Goal: Check status: Check status

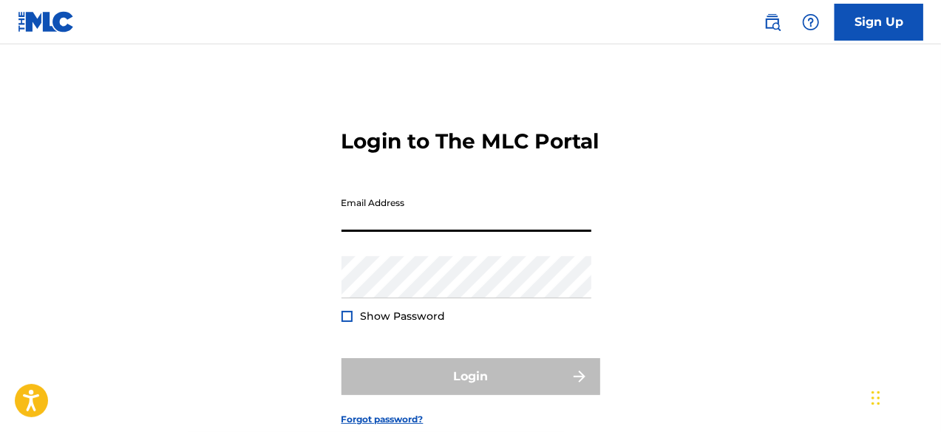
click at [381, 219] on input "Email Address" at bounding box center [466, 211] width 250 height 42
type input "[EMAIL_ADDRESS][DOMAIN_NAME]"
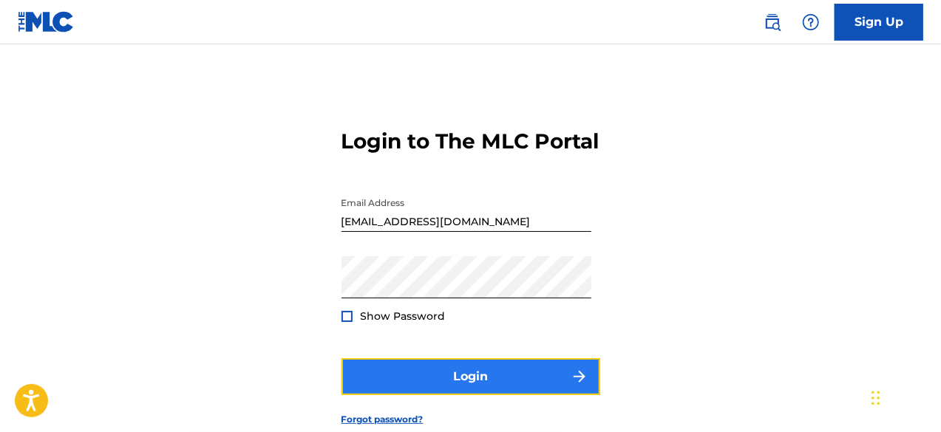
click at [452, 395] on button "Login" at bounding box center [470, 376] width 259 height 37
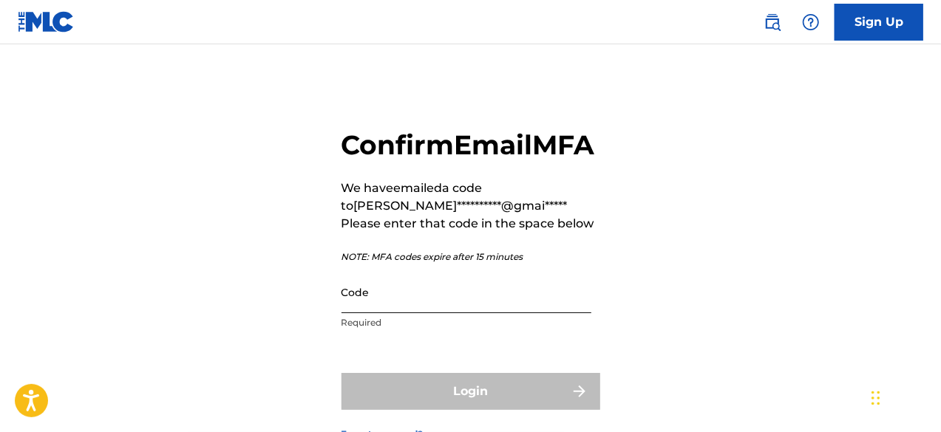
click at [418, 313] on input "Code" at bounding box center [466, 292] width 250 height 42
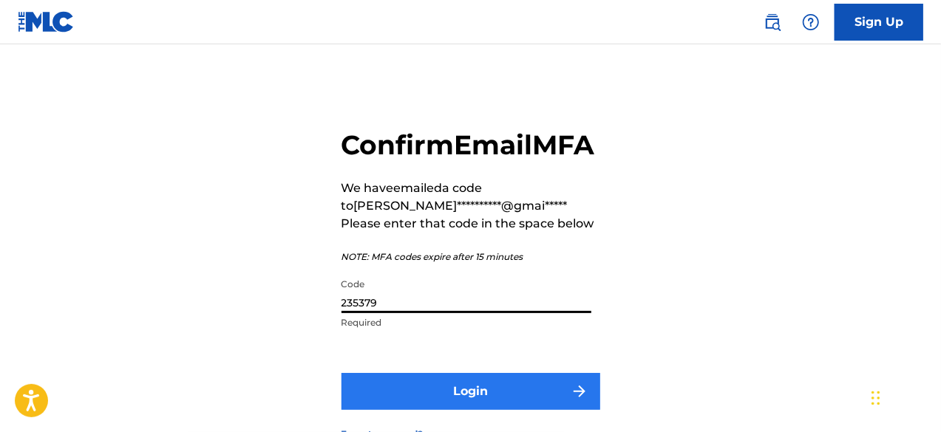
type input "235379"
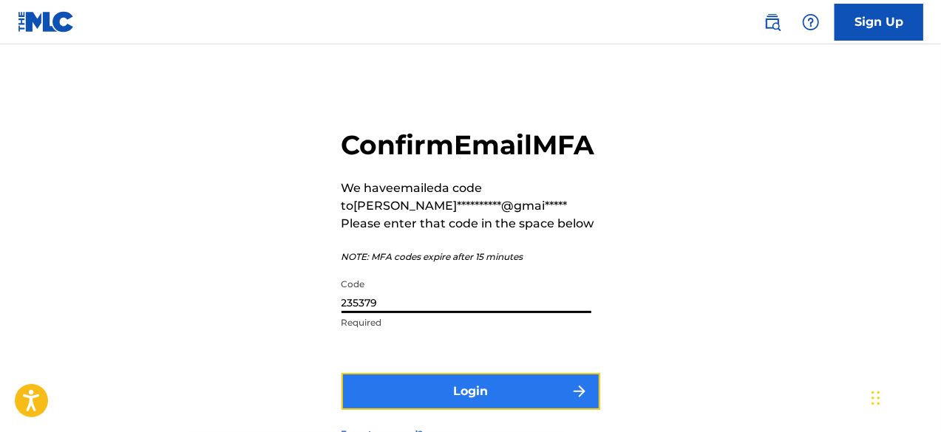
click at [389, 410] on button "Login" at bounding box center [470, 391] width 259 height 37
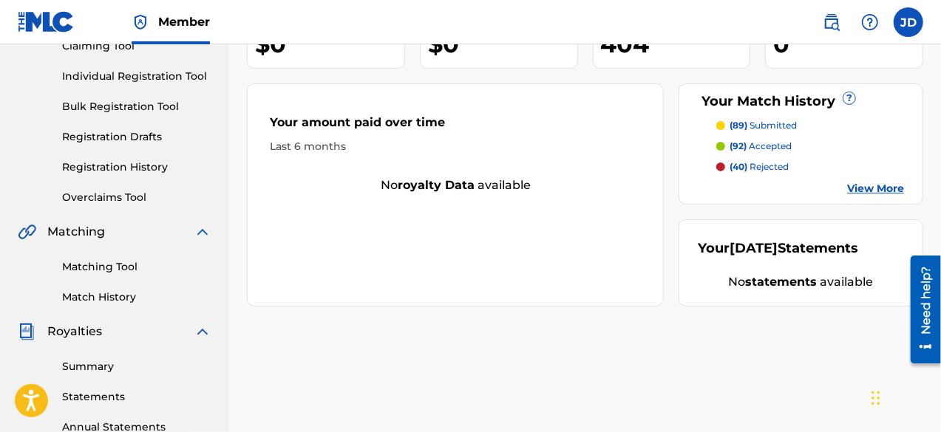
scroll to position [170, 0]
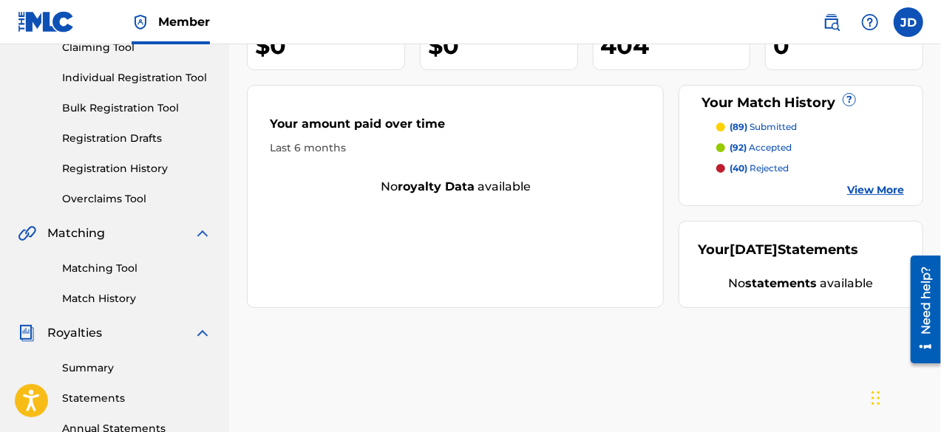
click at [876, 188] on link "View More" at bounding box center [875, 191] width 57 height 16
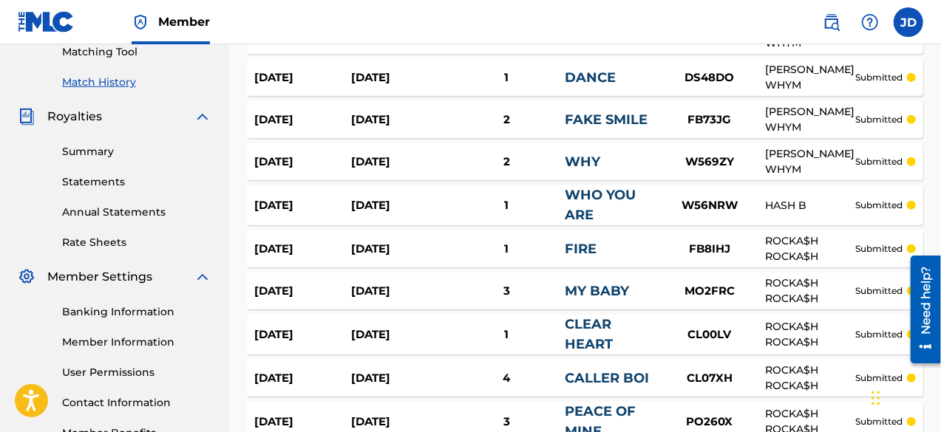
scroll to position [542, 0]
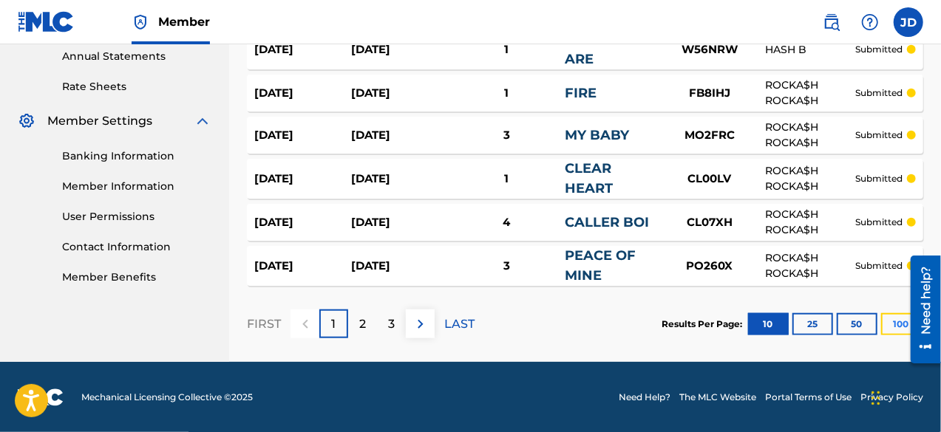
click at [890, 321] on button "100" at bounding box center [901, 324] width 41 height 22
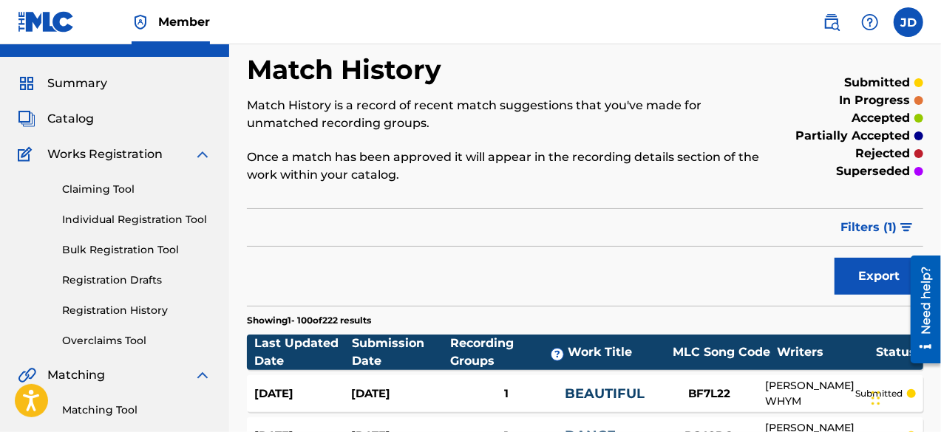
scroll to position [0, 0]
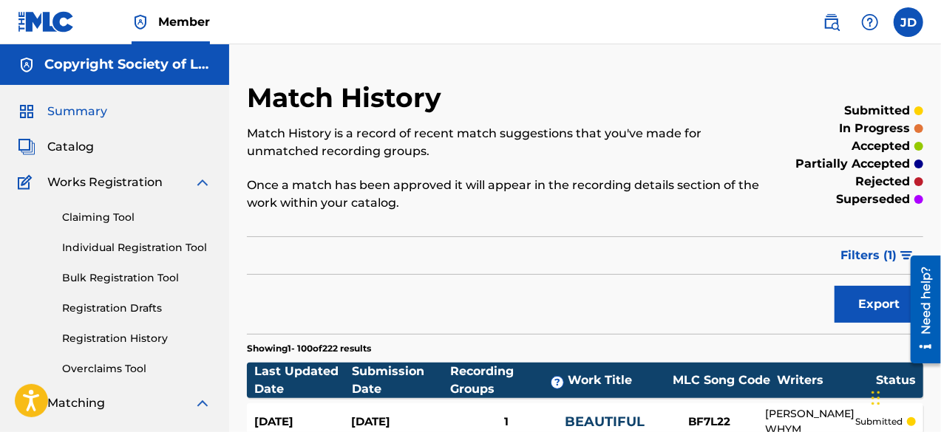
click at [71, 109] on span "Summary" at bounding box center [77, 112] width 60 height 18
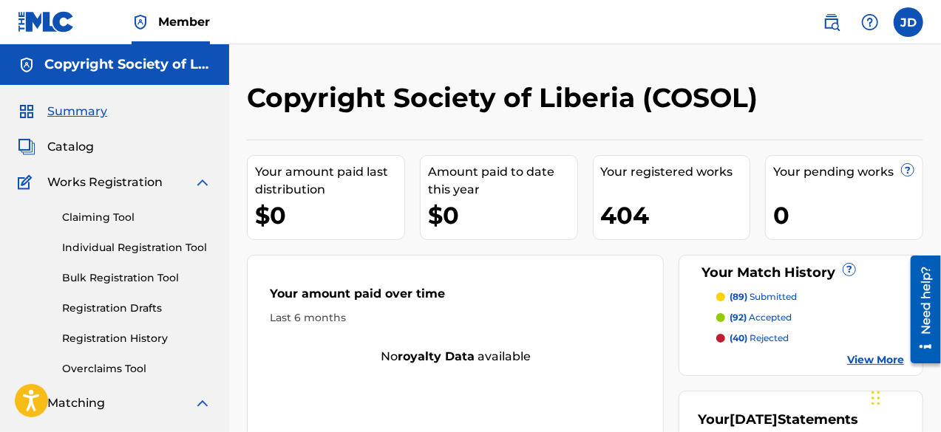
click at [859, 364] on link "View More" at bounding box center [875, 360] width 57 height 16
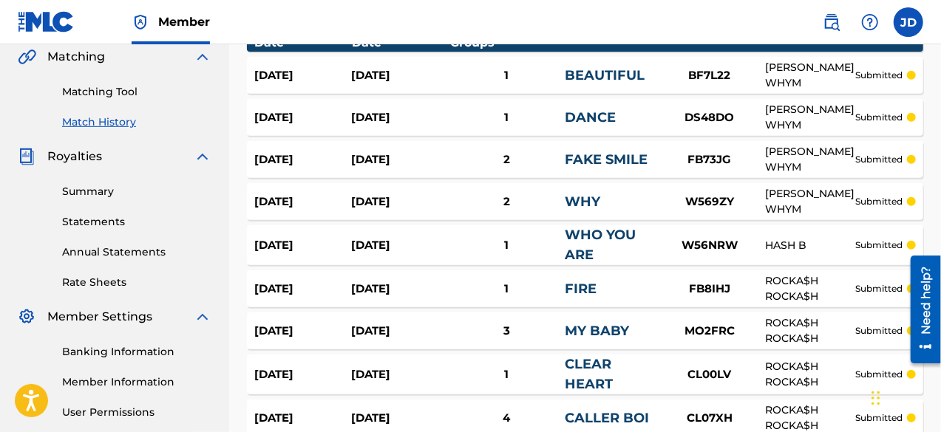
scroll to position [542, 0]
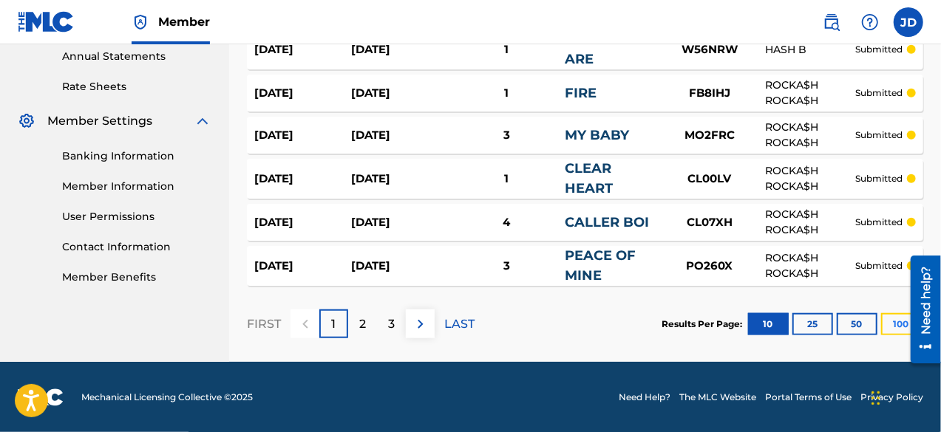
click at [887, 314] on button "100" at bounding box center [901, 324] width 41 height 22
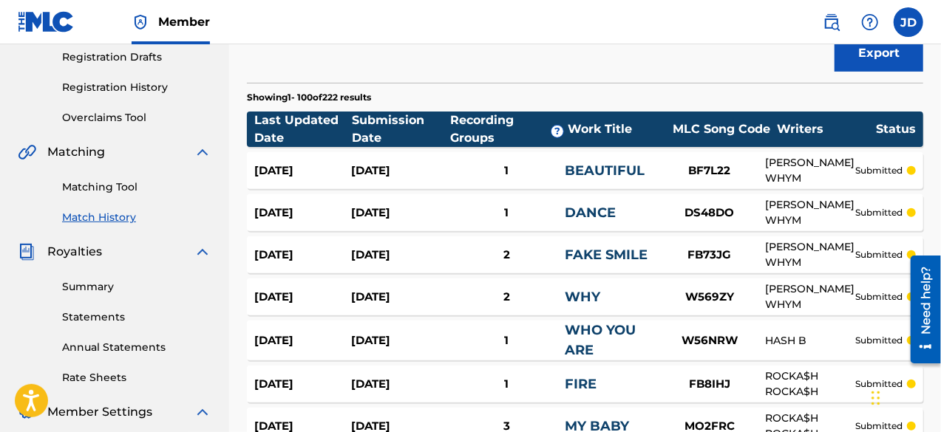
scroll to position [0, 0]
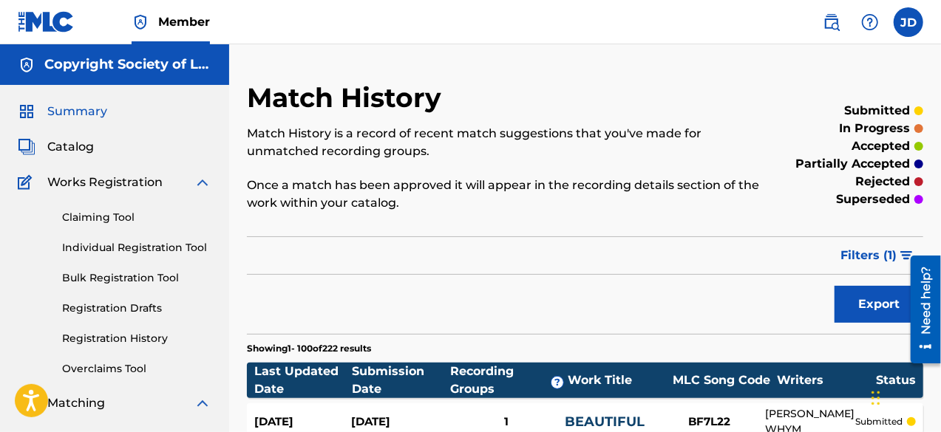
click at [86, 114] on span "Summary" at bounding box center [77, 112] width 60 height 18
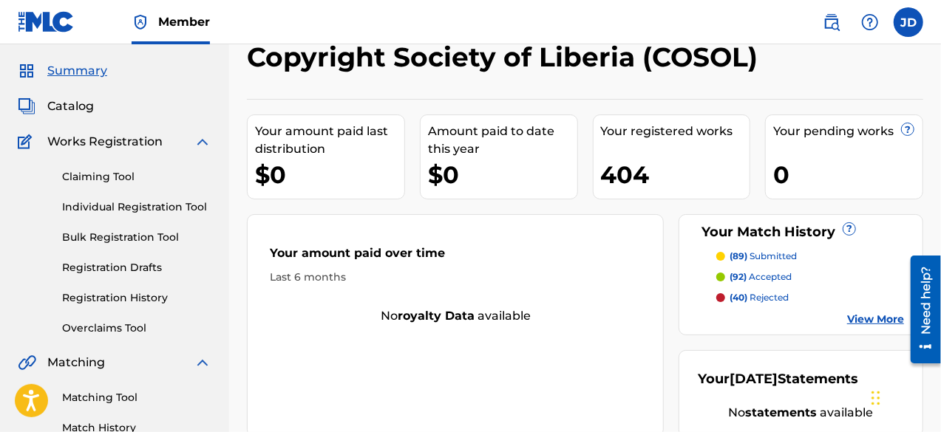
scroll to position [35, 0]
